Goal: Transaction & Acquisition: Purchase product/service

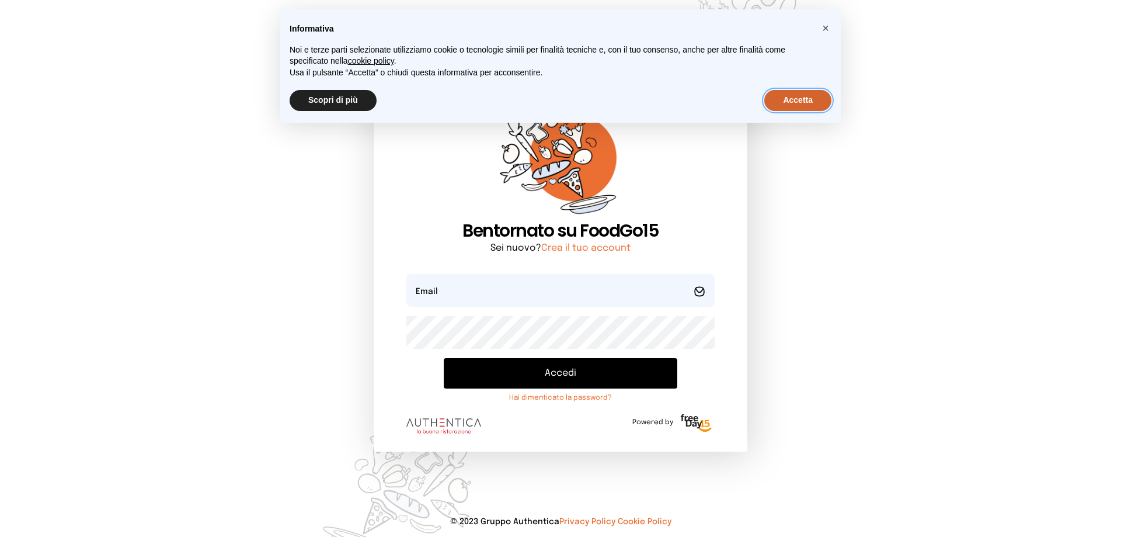
click at [815, 102] on button "Accetta" at bounding box center [798, 100] width 67 height 21
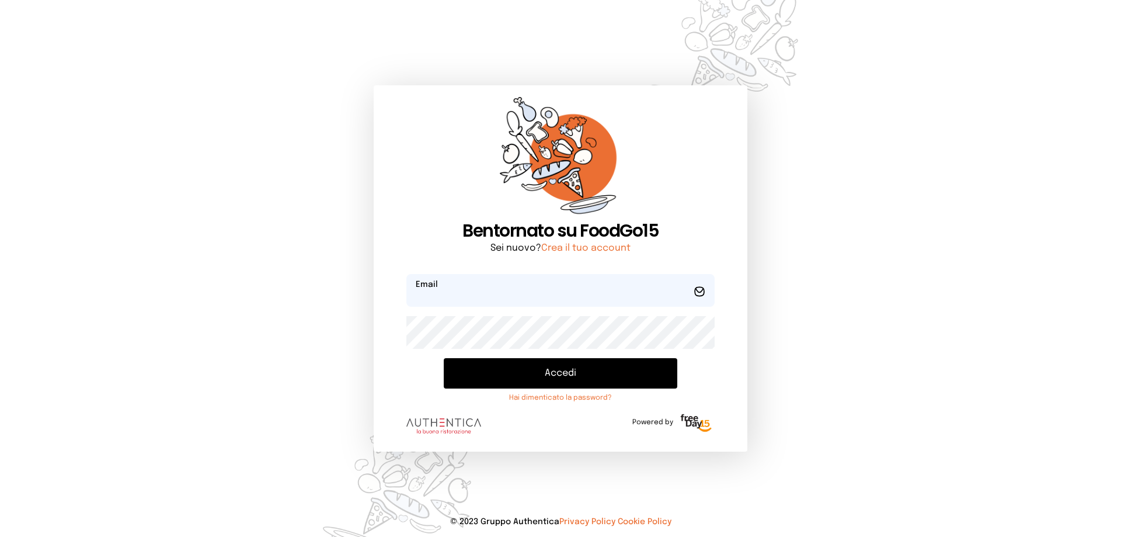
click at [605, 294] on input "email" at bounding box center [561, 290] width 308 height 33
type input "**********"
click at [558, 367] on button "Accedi" at bounding box center [561, 373] width 234 height 30
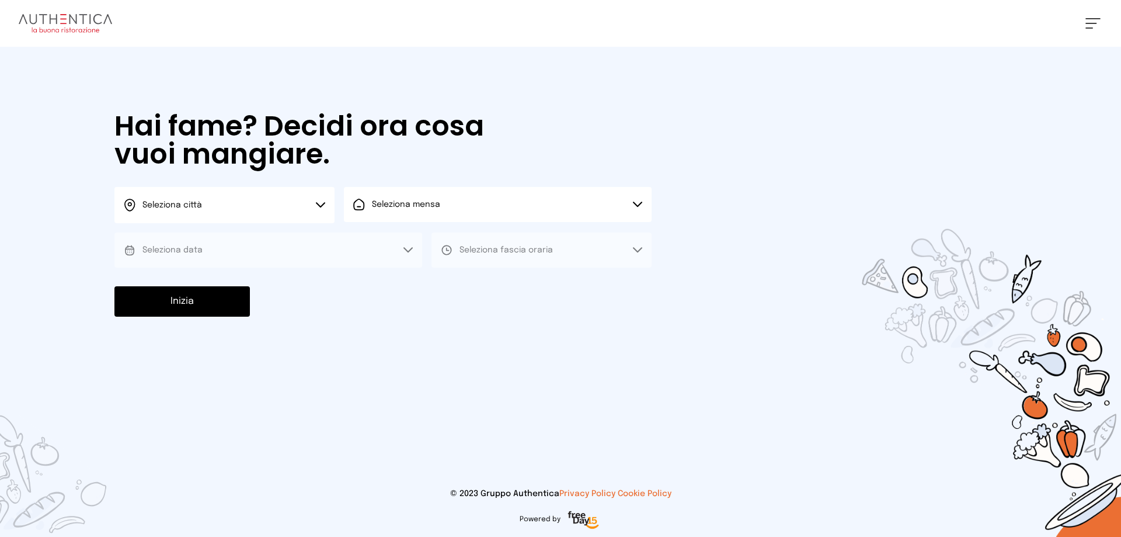
click at [325, 202] on button "Seleziona città" at bounding box center [224, 205] width 220 height 36
click at [310, 227] on li "Terni" at bounding box center [224, 239] width 220 height 32
click at [385, 206] on span "Seleziona mensa" at bounding box center [406, 204] width 68 height 8
click at [386, 236] on span "Mensa interna" at bounding box center [409, 237] width 75 height 12
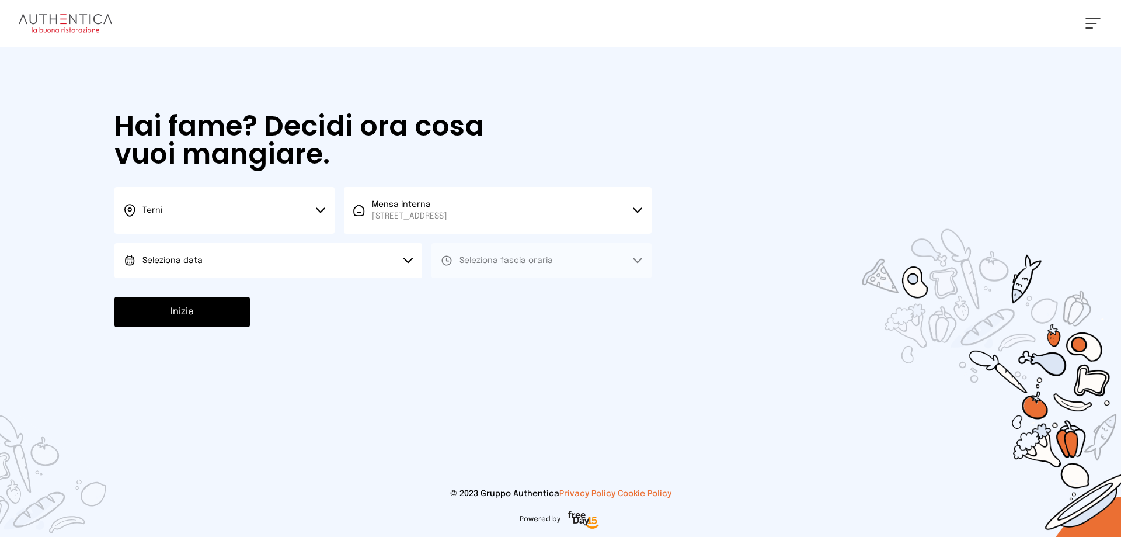
click at [356, 265] on button "Seleziona data" at bounding box center [268, 260] width 308 height 35
click at [347, 294] on li "[DATE], [DATE]" at bounding box center [268, 293] width 308 height 30
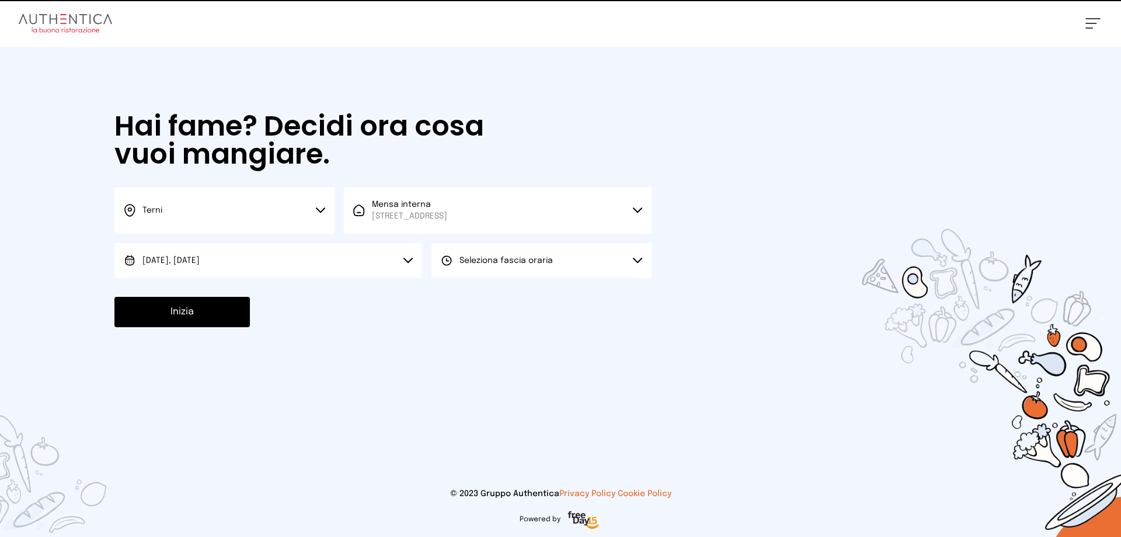
click at [449, 270] on button "Seleziona fascia oraria" at bounding box center [542, 260] width 220 height 35
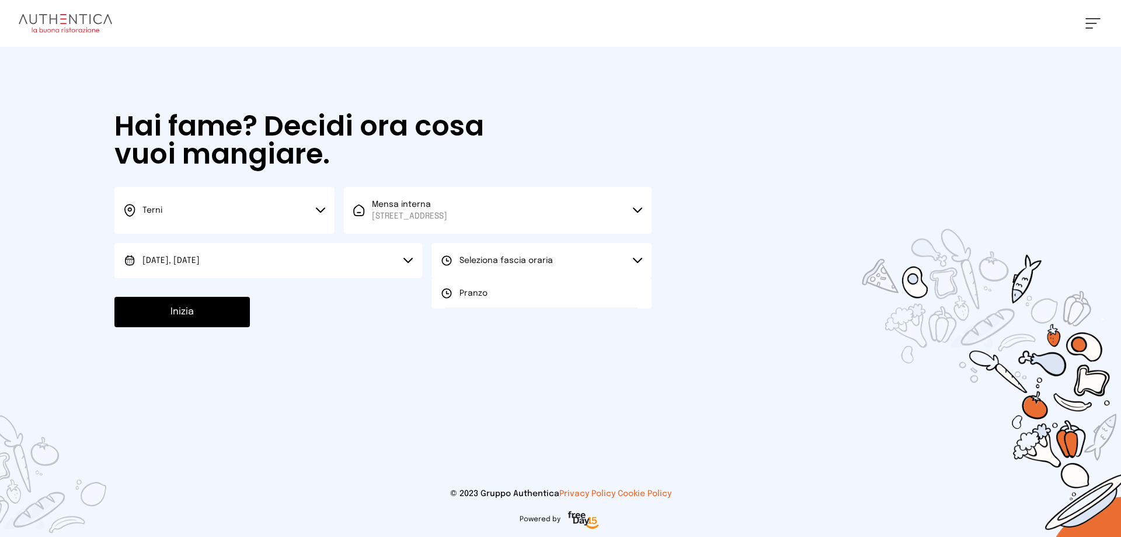
drag, startPoint x: 453, startPoint y: 292, endPoint x: 415, endPoint y: 310, distance: 41.8
click at [453, 295] on icon at bounding box center [447, 293] width 12 height 12
click at [178, 318] on button "Inizia" at bounding box center [182, 312] width 136 height 30
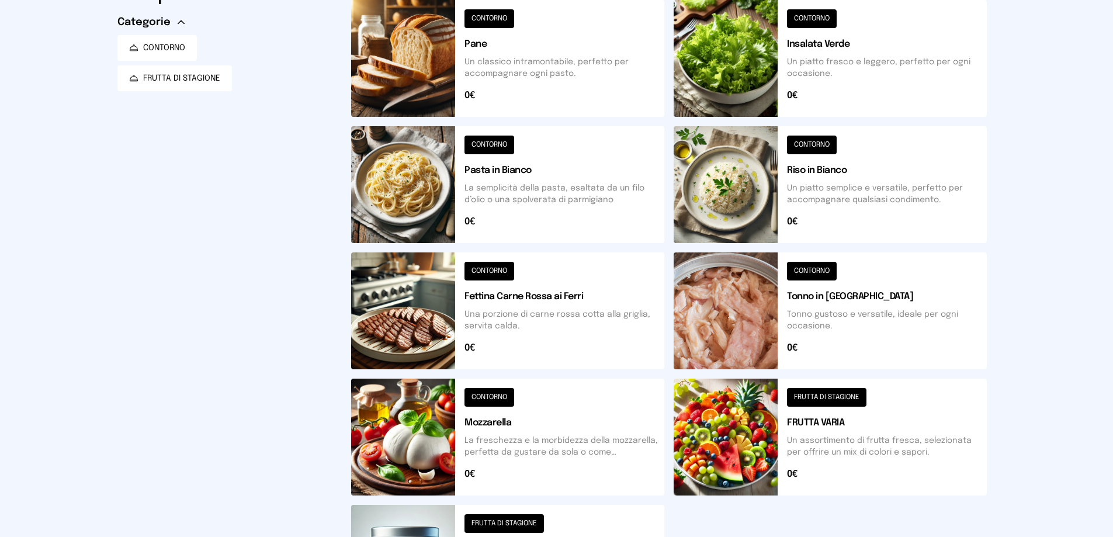
scroll to position [292, 0]
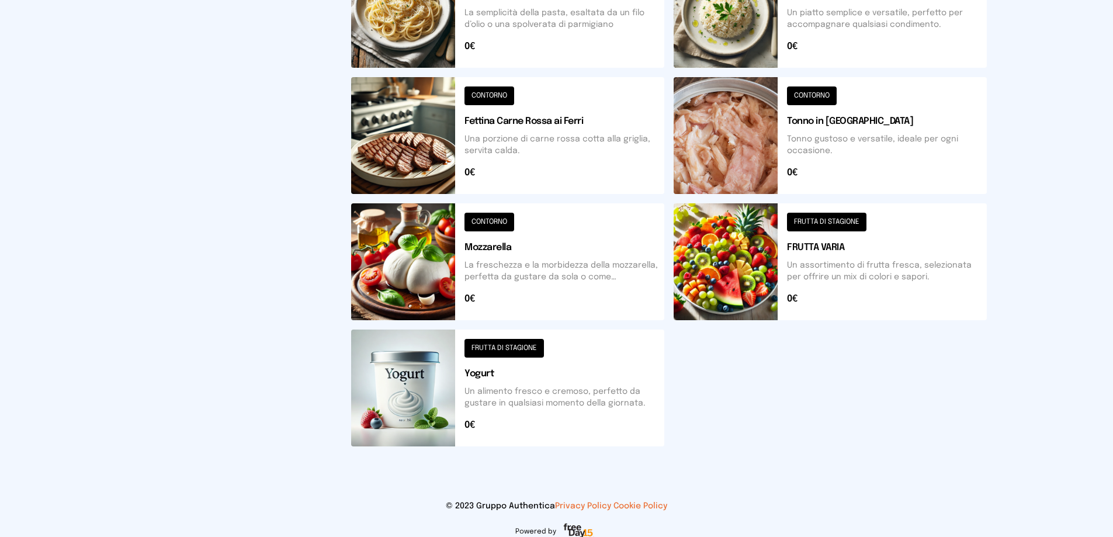
click at [822, 225] on button at bounding box center [829, 261] width 313 height 117
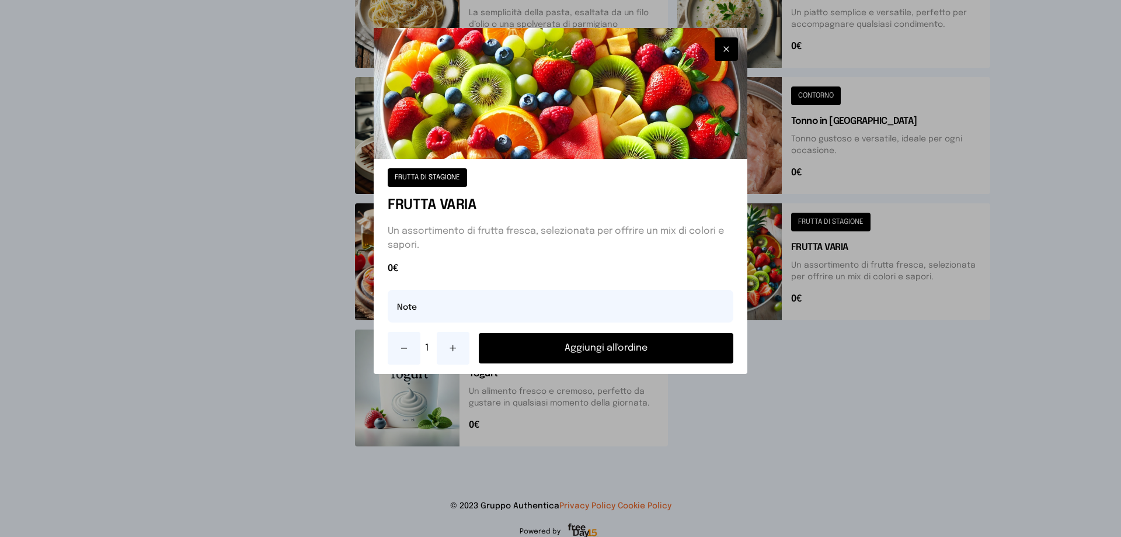
click at [633, 347] on button "Aggiungi all'ordine" at bounding box center [606, 348] width 255 height 30
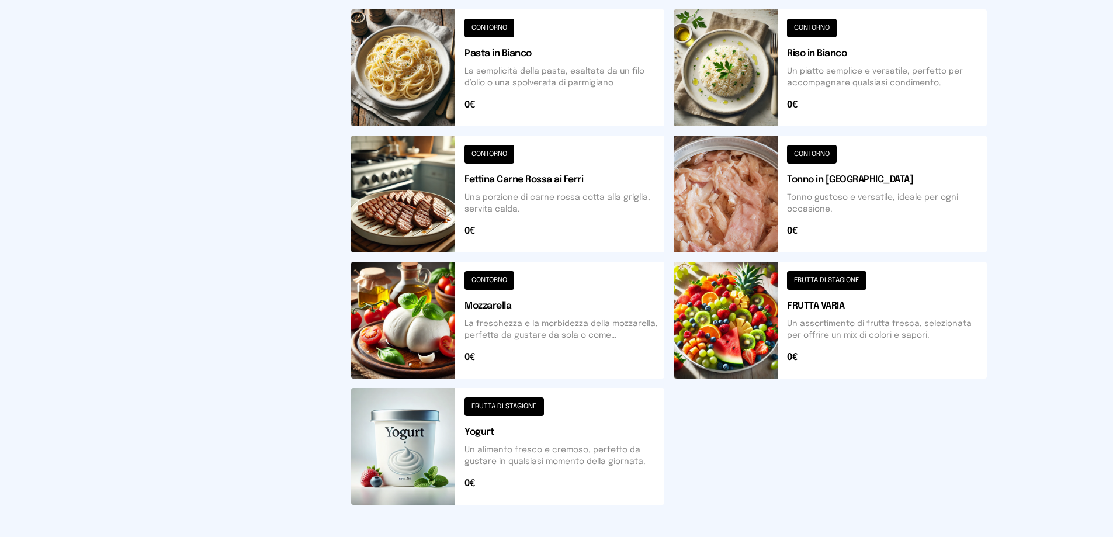
scroll to position [58, 0]
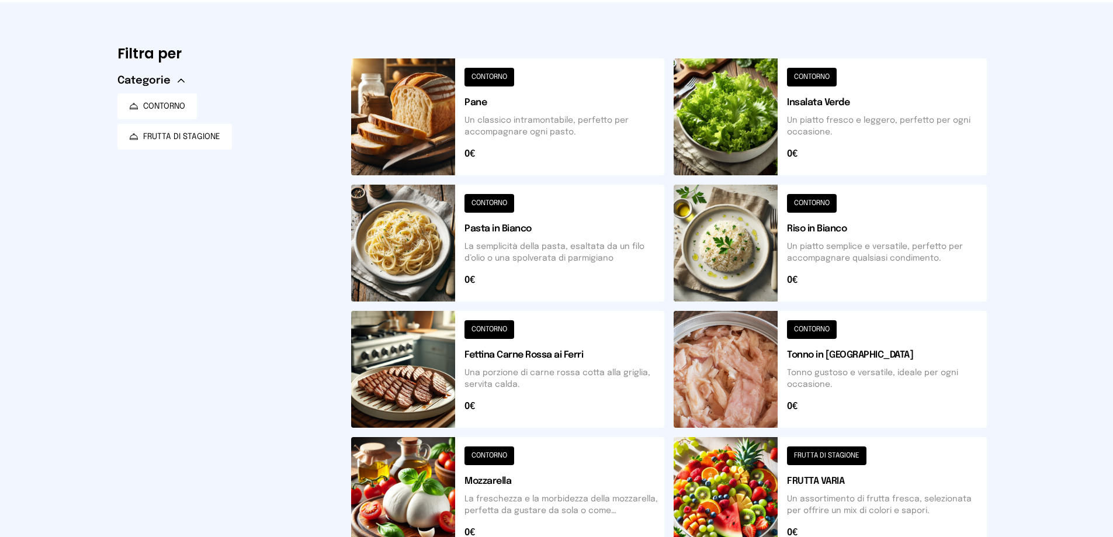
click at [817, 79] on button at bounding box center [829, 116] width 313 height 117
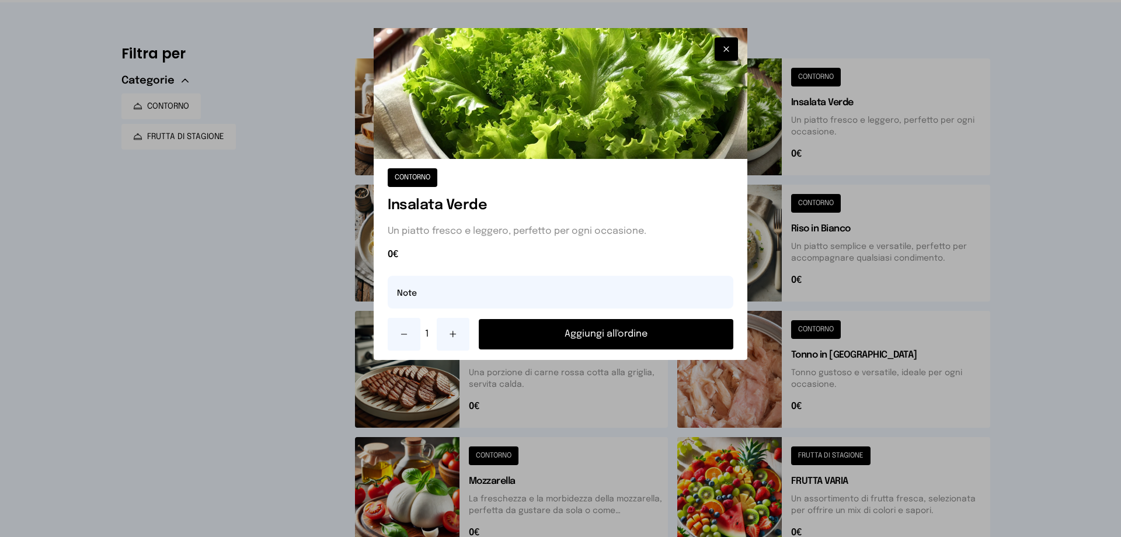
click at [619, 328] on button "Aggiungi all'ordine" at bounding box center [606, 334] width 255 height 30
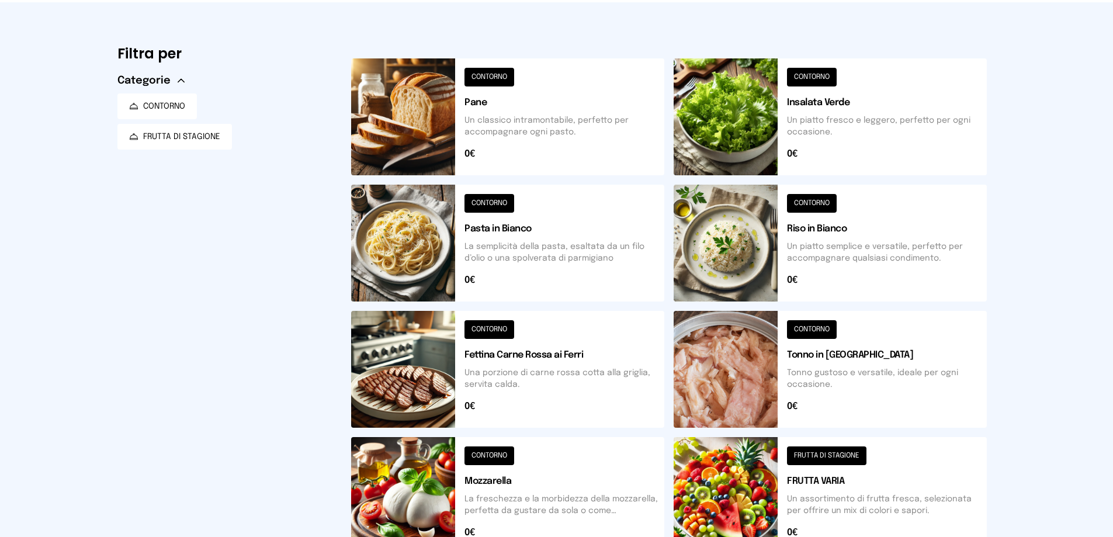
scroll to position [0, 0]
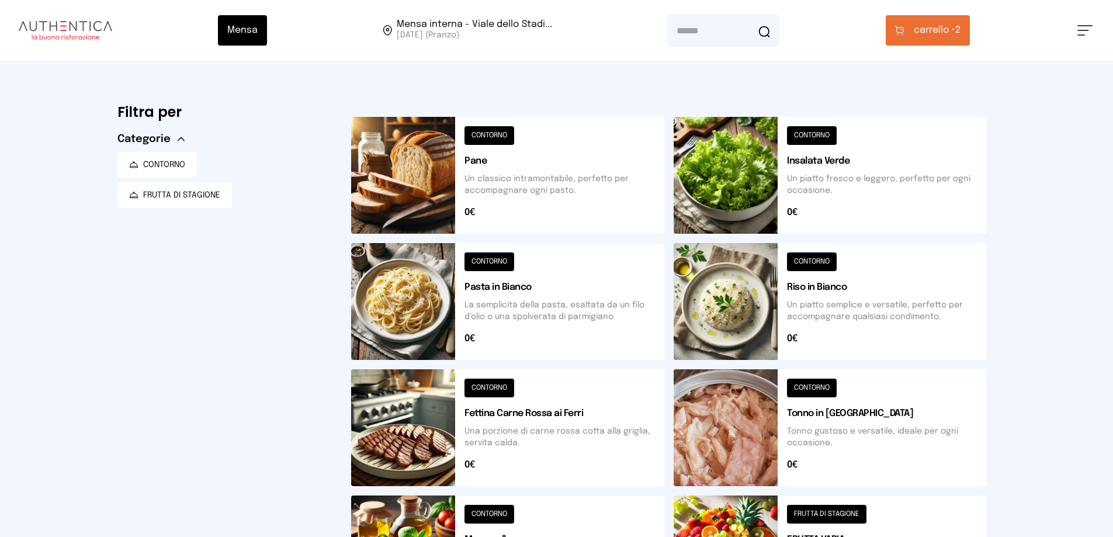
click at [928, 35] on span "carrello •" at bounding box center [934, 30] width 41 height 14
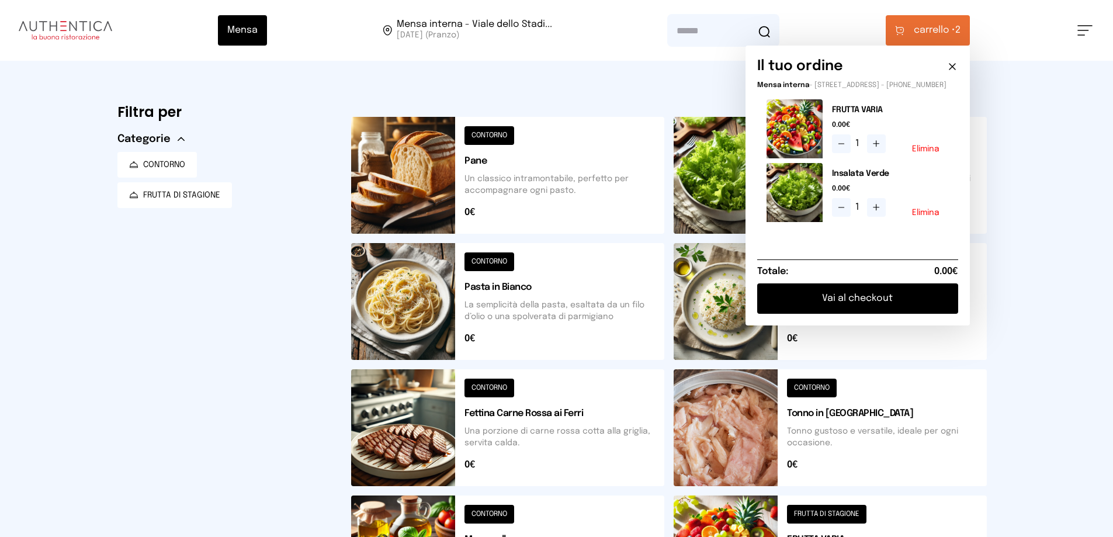
click at [857, 302] on button "Vai al checkout" at bounding box center [857, 298] width 201 height 30
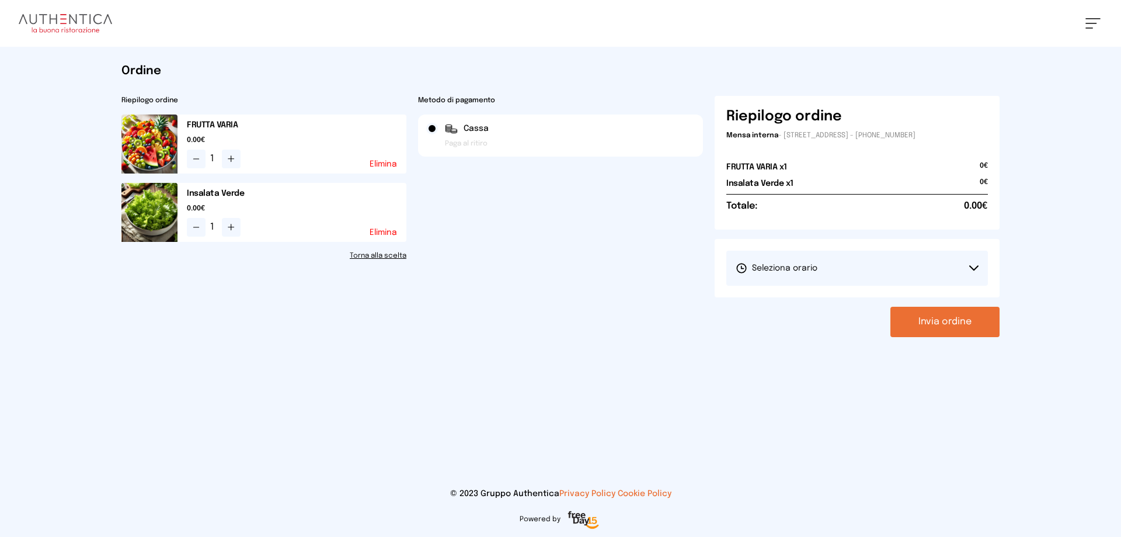
click at [910, 263] on button "Seleziona orario" at bounding box center [858, 268] width 262 height 35
click at [892, 297] on li "1° Turno (13:00 - 15:00)" at bounding box center [858, 301] width 262 height 30
click at [938, 319] on button "Invia ordine" at bounding box center [945, 322] width 109 height 30
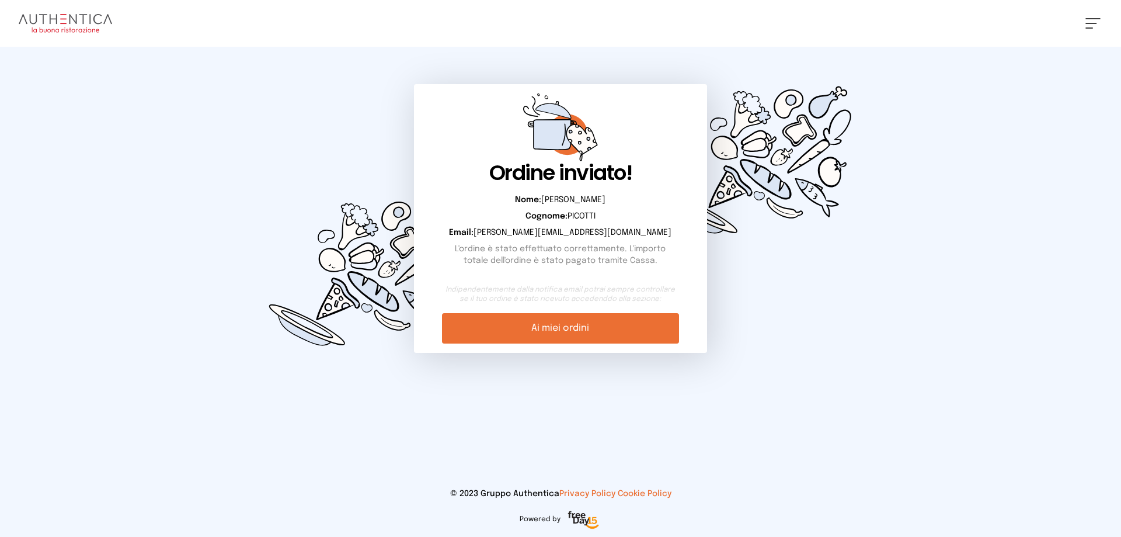
click at [580, 333] on link "Ai miei ordini" at bounding box center [560, 328] width 237 height 30
